Goal: Information Seeking & Learning: Learn about a topic

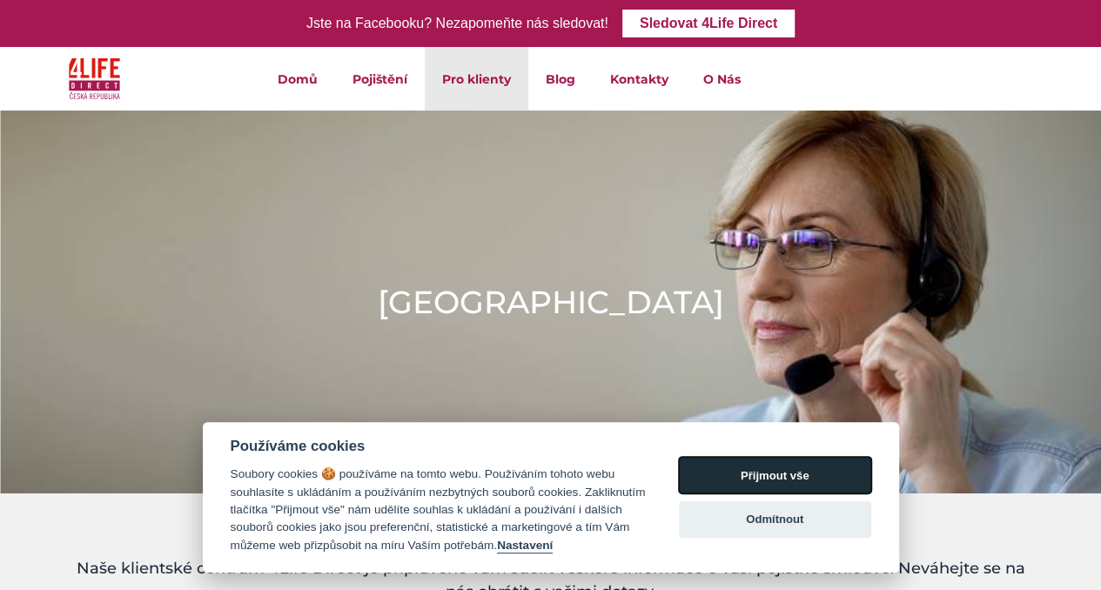
click at [763, 476] on button "Přijmout vše" at bounding box center [775, 475] width 192 height 37
checkbox input "true"
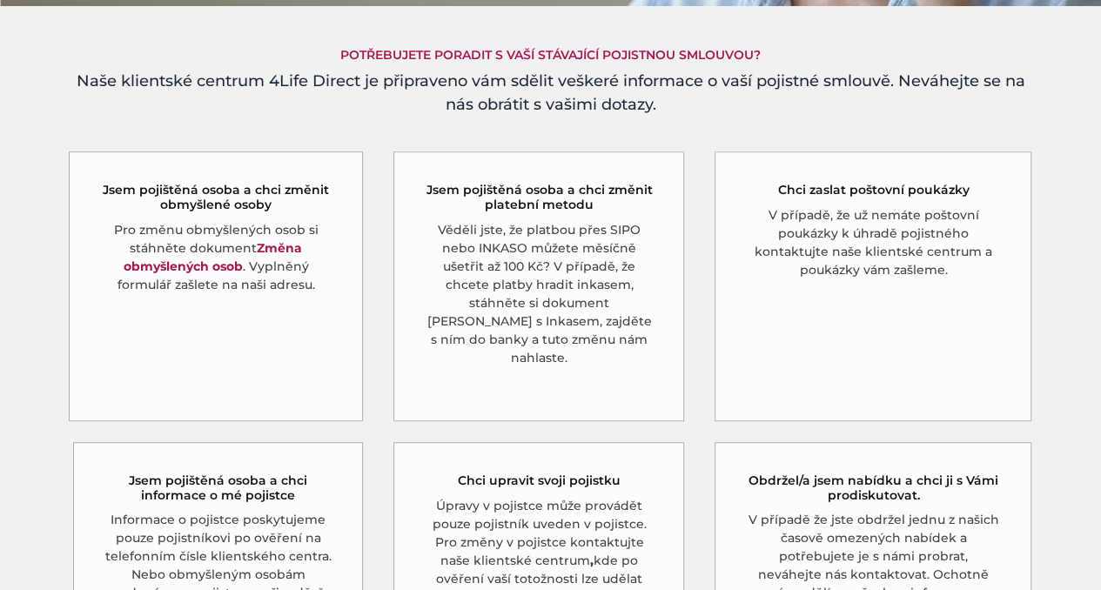
scroll to position [696, 0]
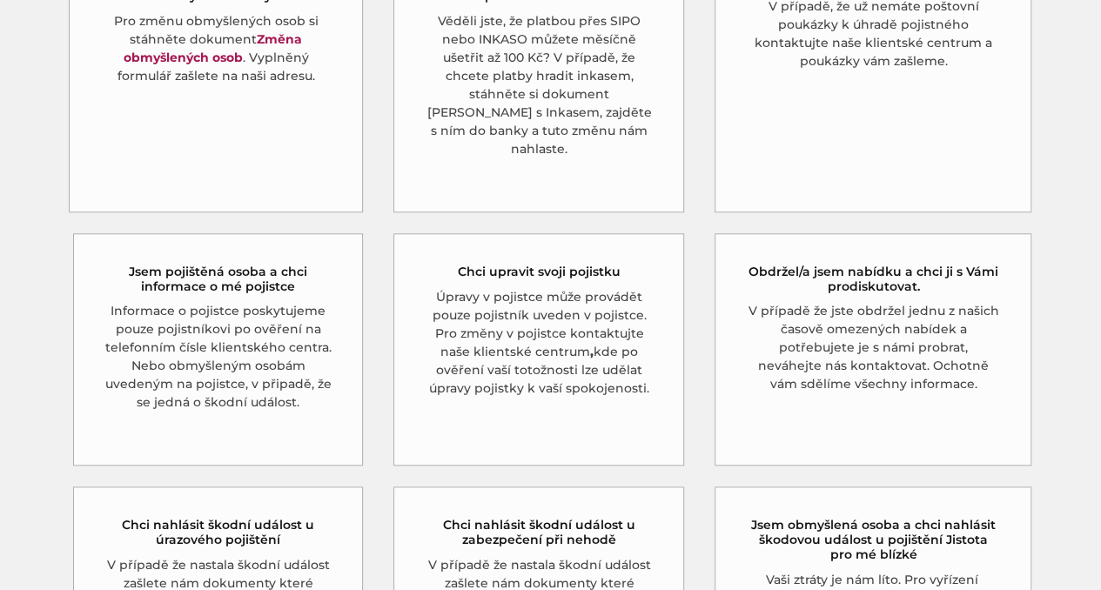
click at [205, 265] on h5 "Jsem pojištěná osoba a chci informace o mé pojistce" at bounding box center [218, 280] width 228 height 30
click at [192, 265] on h5 "Jsem pojištěná osoba a chci informace o mé pojistce" at bounding box center [218, 280] width 228 height 30
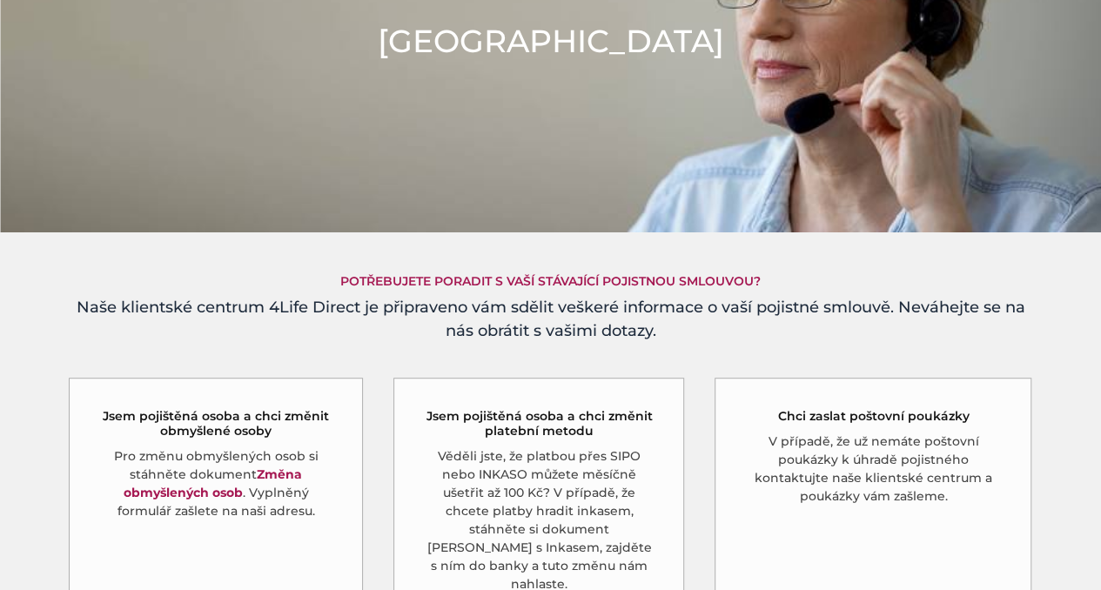
scroll to position [0, 0]
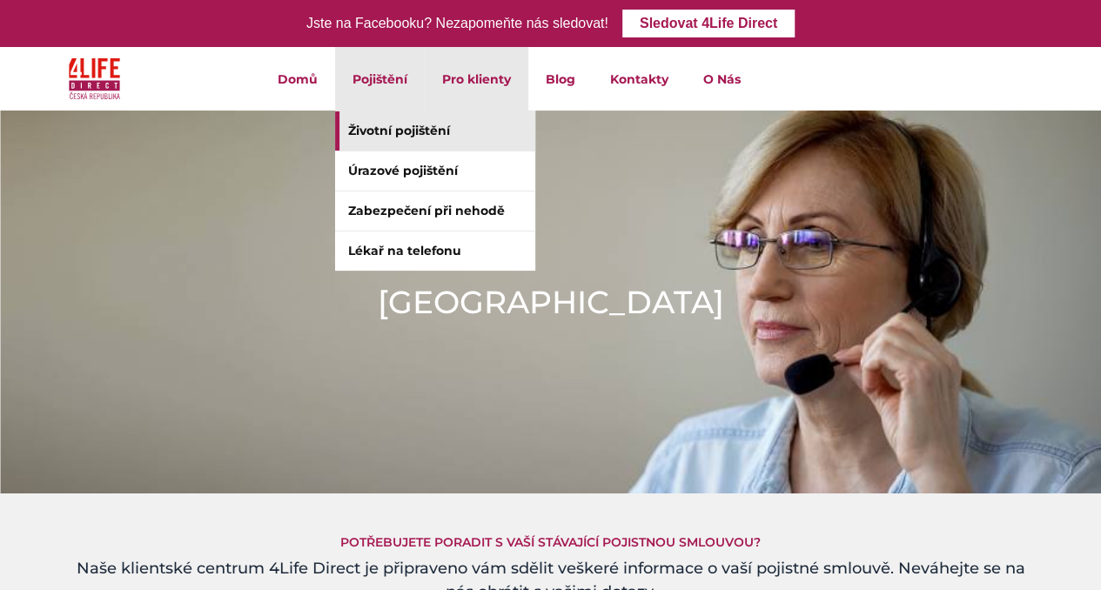
click at [389, 126] on link "Životní pojištění" at bounding box center [435, 130] width 200 height 39
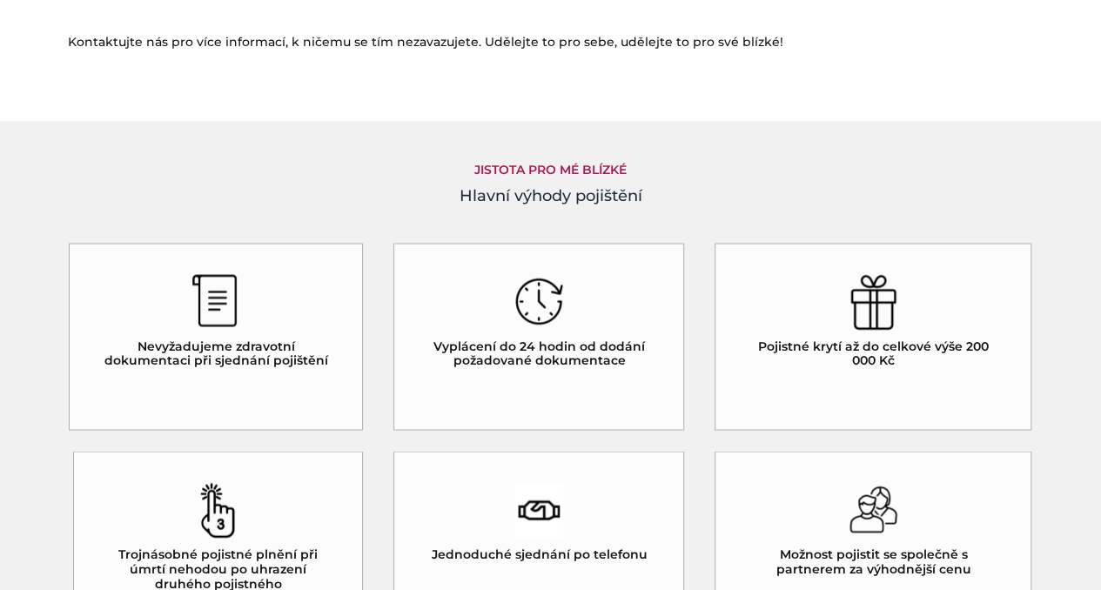
scroll to position [1480, 0]
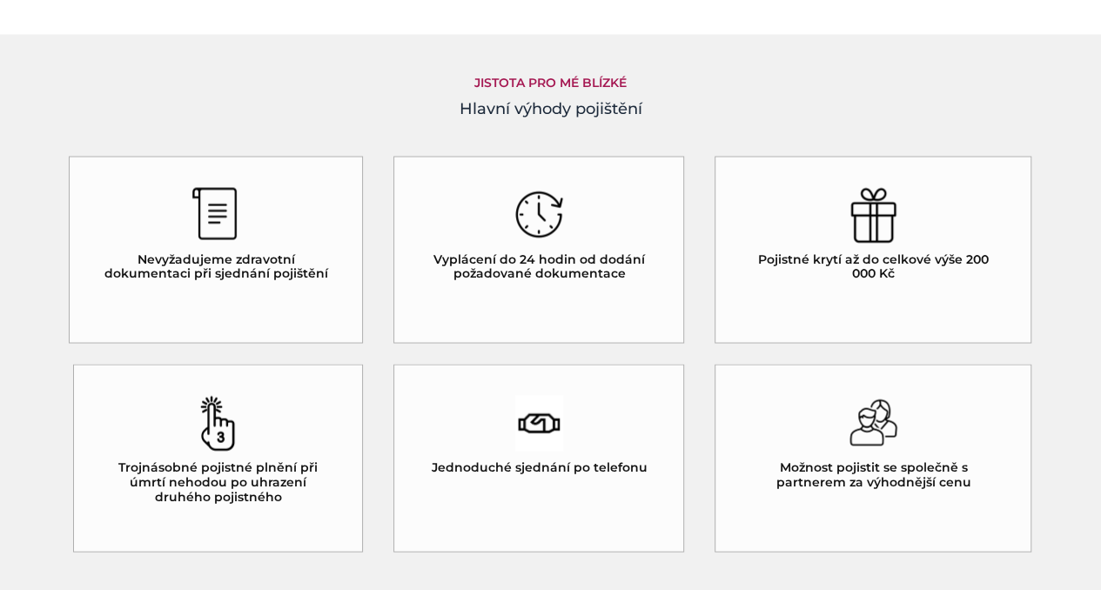
click at [874, 219] on img at bounding box center [874, 215] width 48 height 56
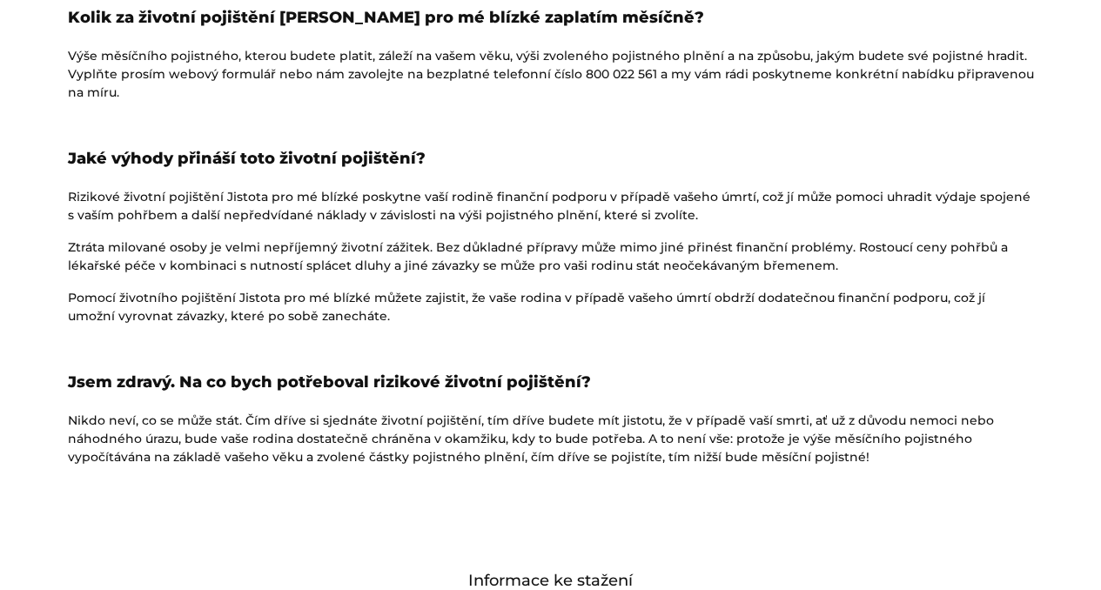
scroll to position [2699, 0]
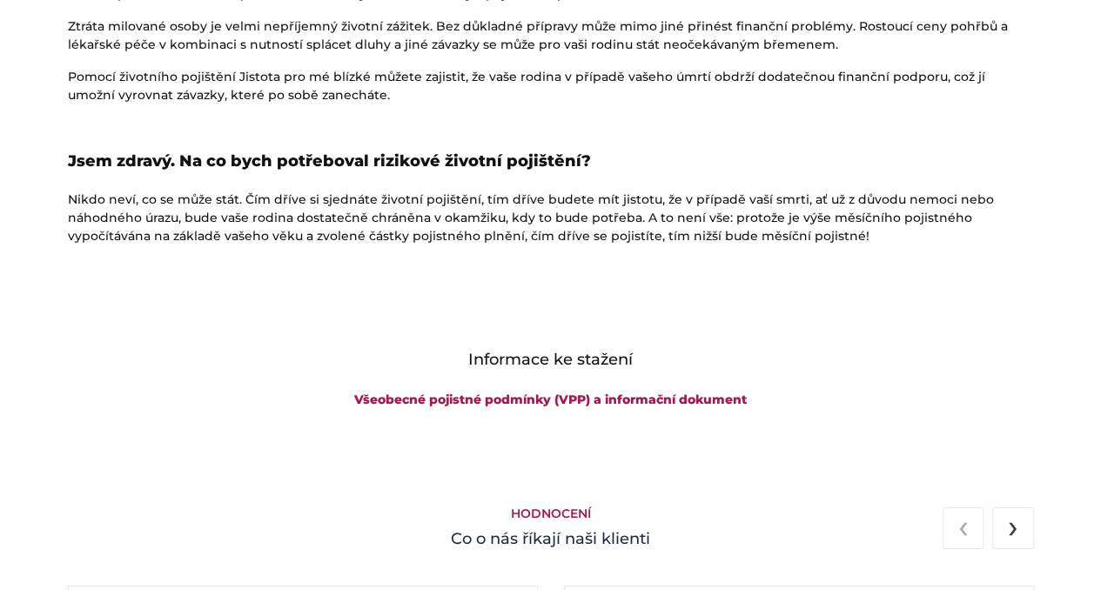
click at [1012, 521] on span "›" at bounding box center [1013, 526] width 10 height 41
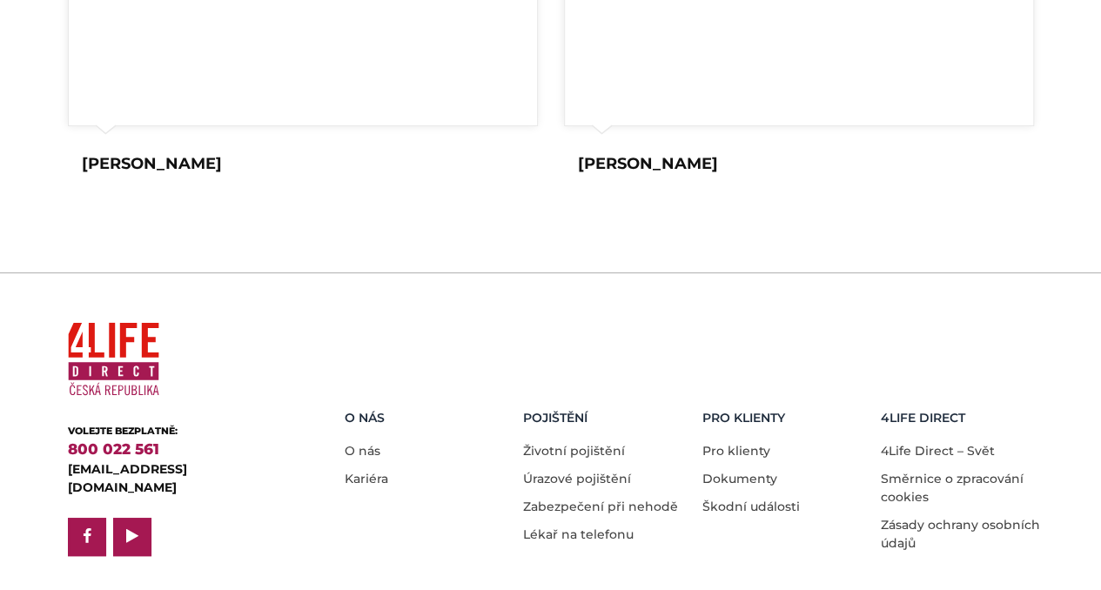
scroll to position [3514, 0]
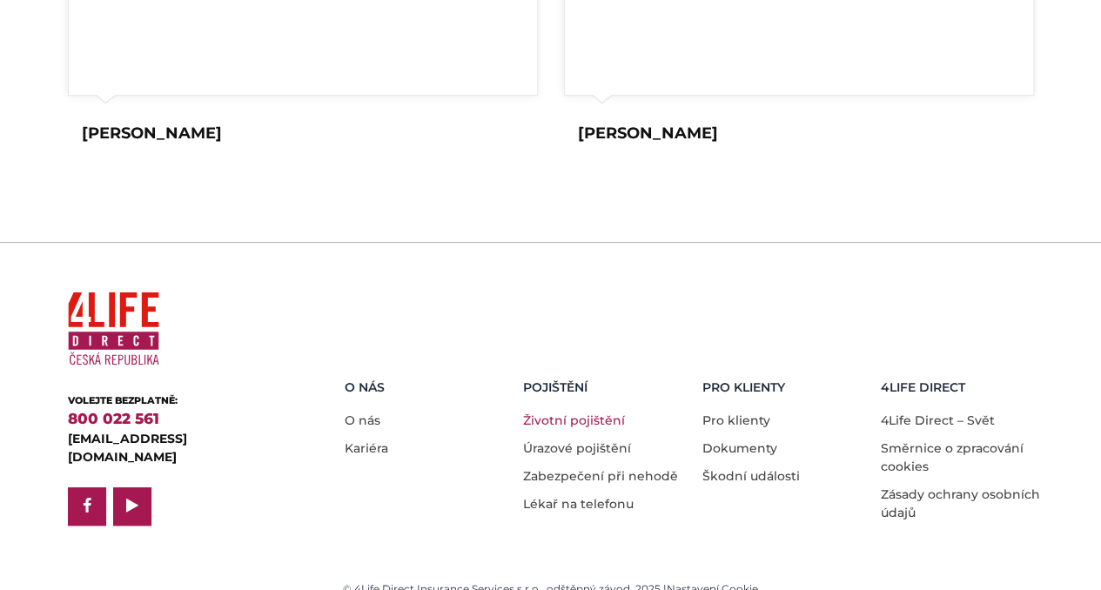
click at [562, 413] on link "Životní pojištění" at bounding box center [574, 421] width 102 height 16
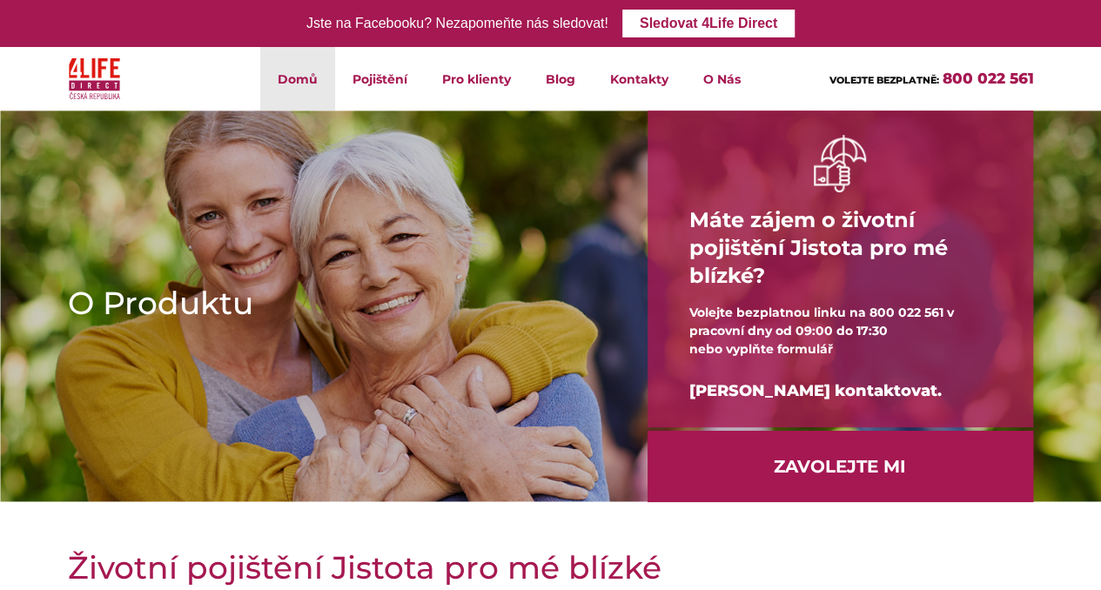
click at [306, 89] on link "Domů" at bounding box center [297, 79] width 75 height 64
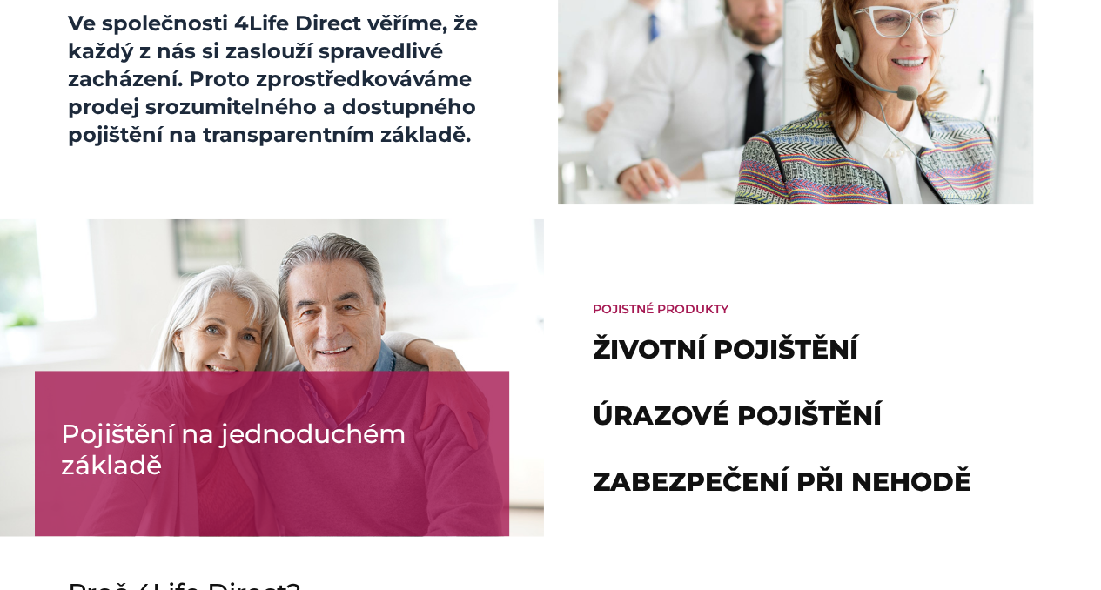
scroll to position [958, 0]
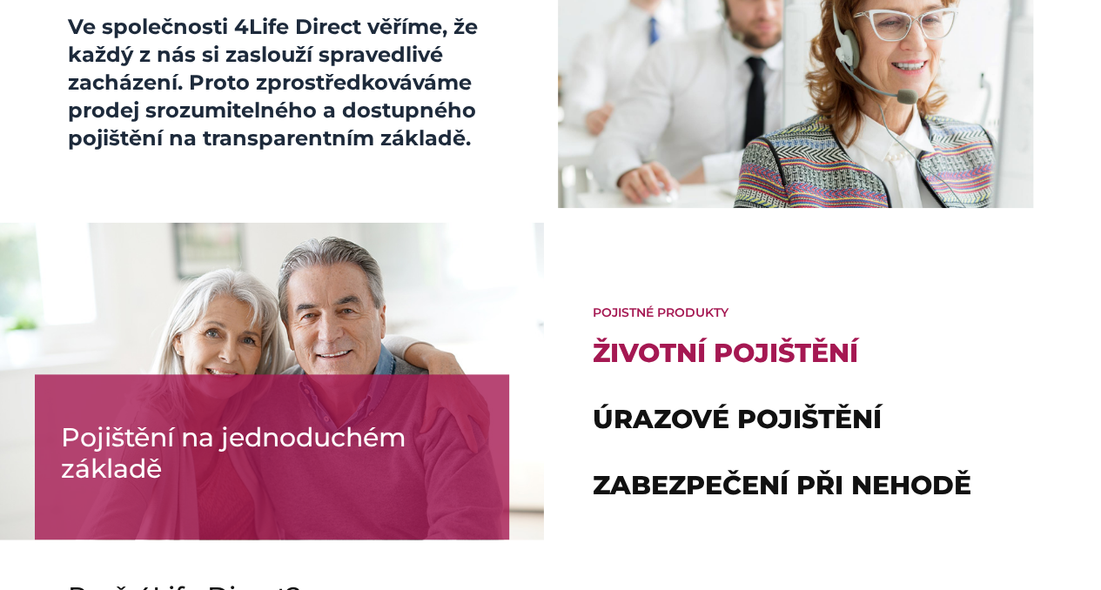
click at [682, 343] on link "Životní pojištění" at bounding box center [726, 353] width 266 height 32
